Goal: Task Accomplishment & Management: Use online tool/utility

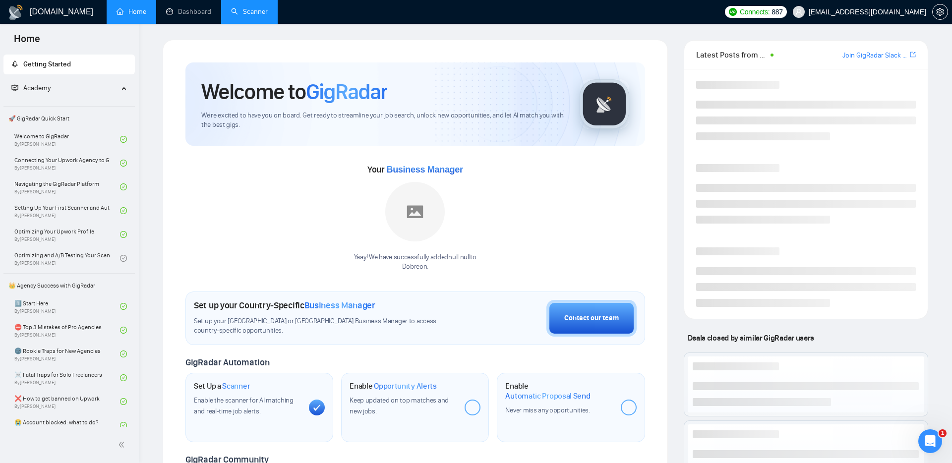
click at [258, 7] on link "Scanner" at bounding box center [249, 11] width 37 height 8
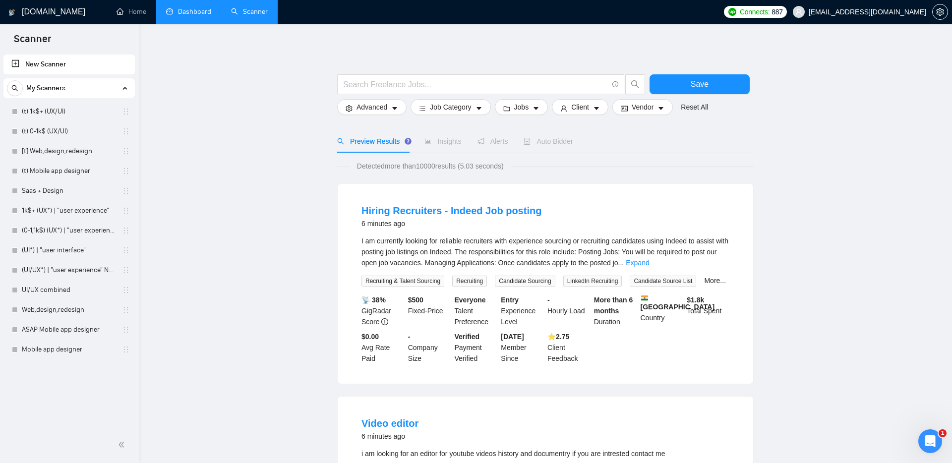
click at [187, 12] on link "Dashboard" at bounding box center [188, 11] width 45 height 8
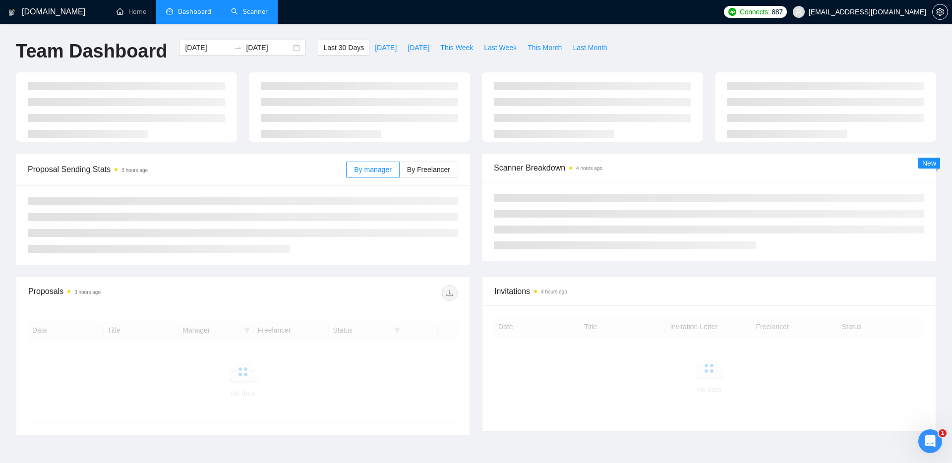
click at [244, 12] on link "Scanner" at bounding box center [249, 11] width 37 height 8
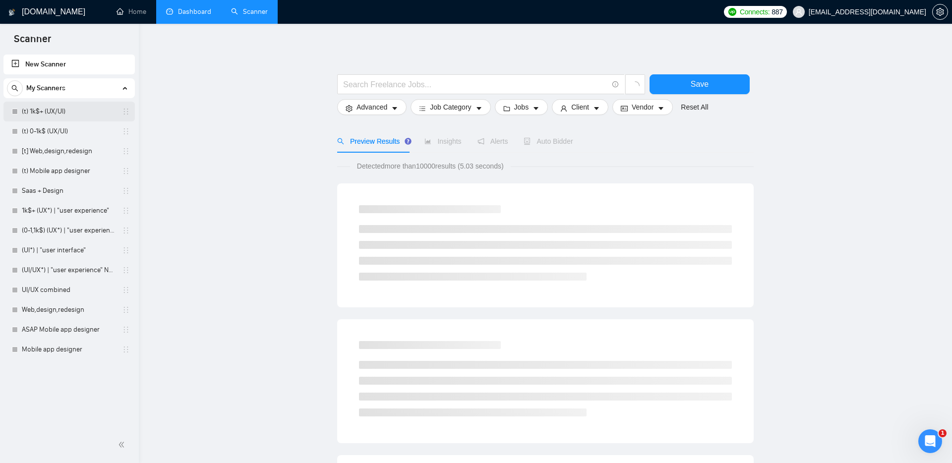
click at [55, 112] on link "(t) 1k$+ (UX/UI)" at bounding box center [69, 112] width 94 height 20
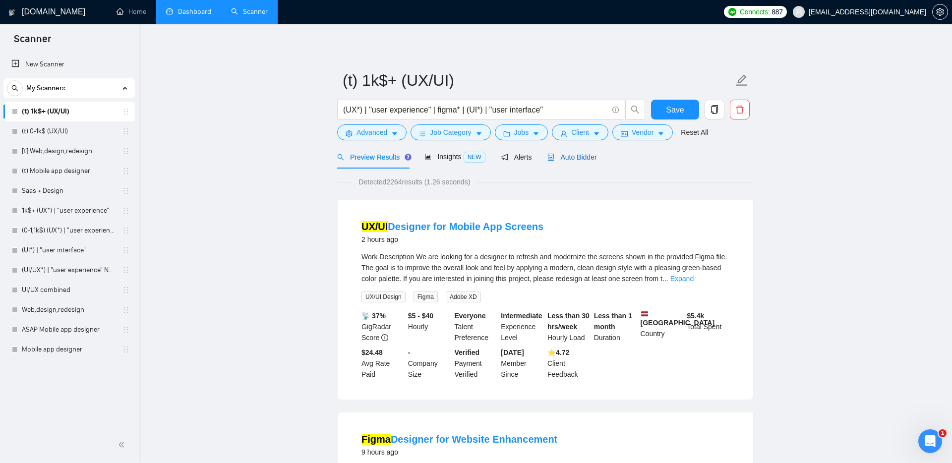
click at [594, 152] on div "Auto Bidder" at bounding box center [571, 157] width 49 height 11
